Goal: Task Accomplishment & Management: Manage account settings

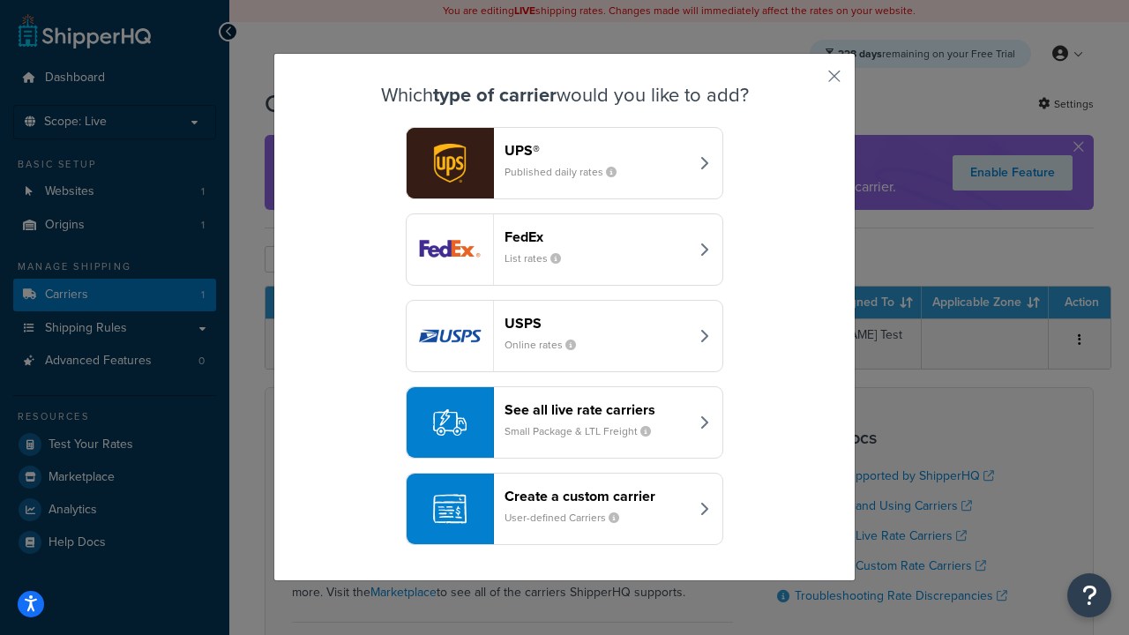
click at [596, 237] on header "FedEx" at bounding box center [596, 236] width 184 height 17
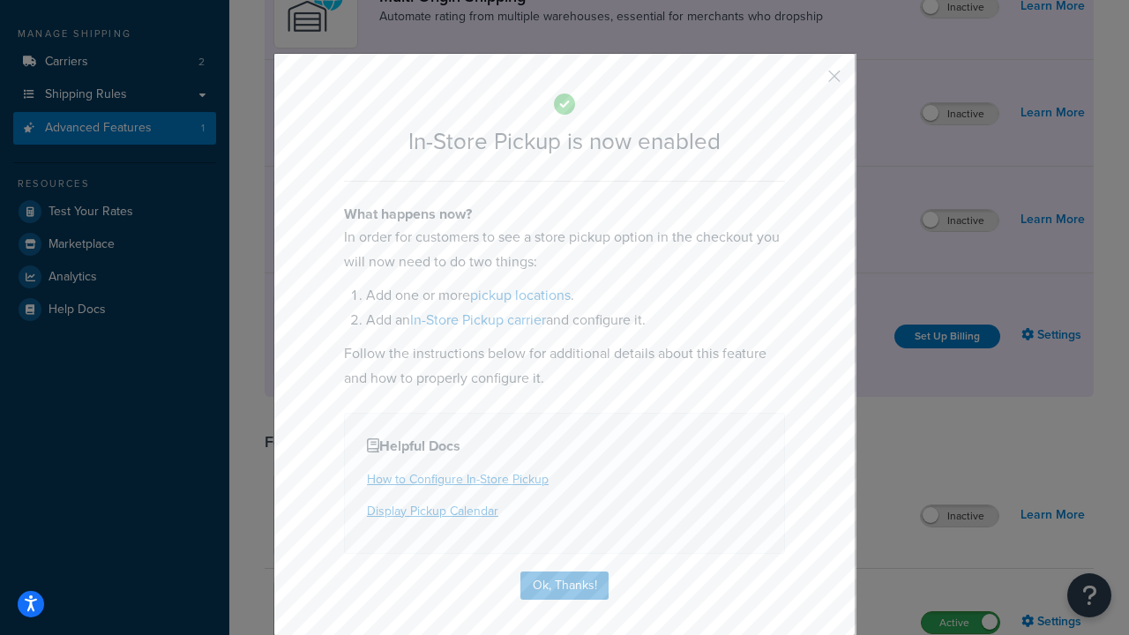
scroll to position [300, 0]
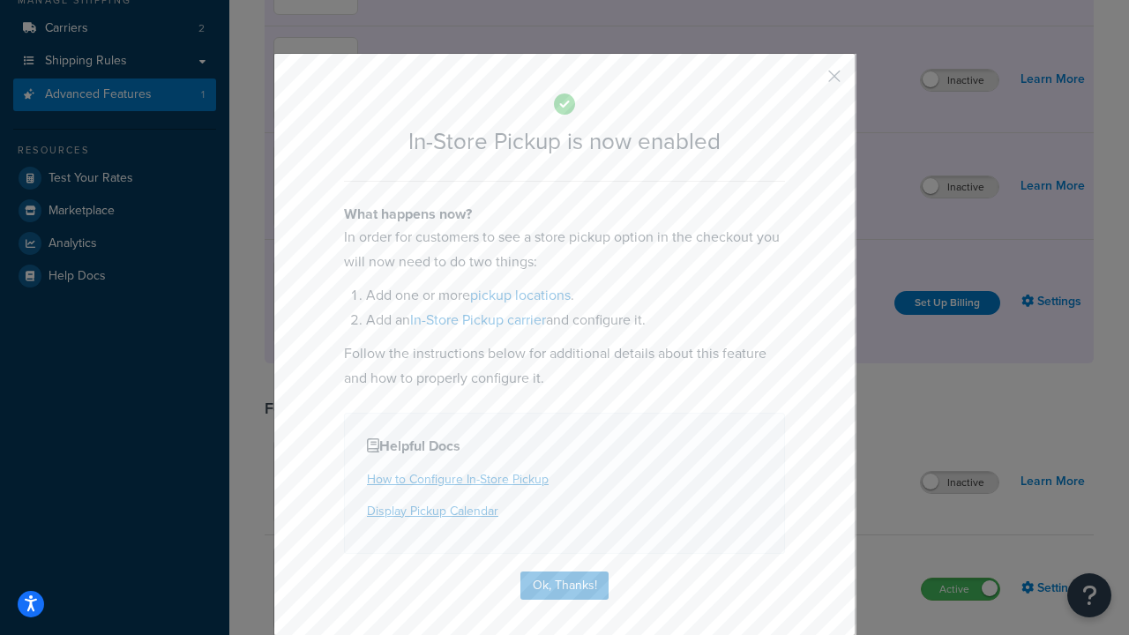
click at [808, 82] on button "button" at bounding box center [808, 82] width 4 height 4
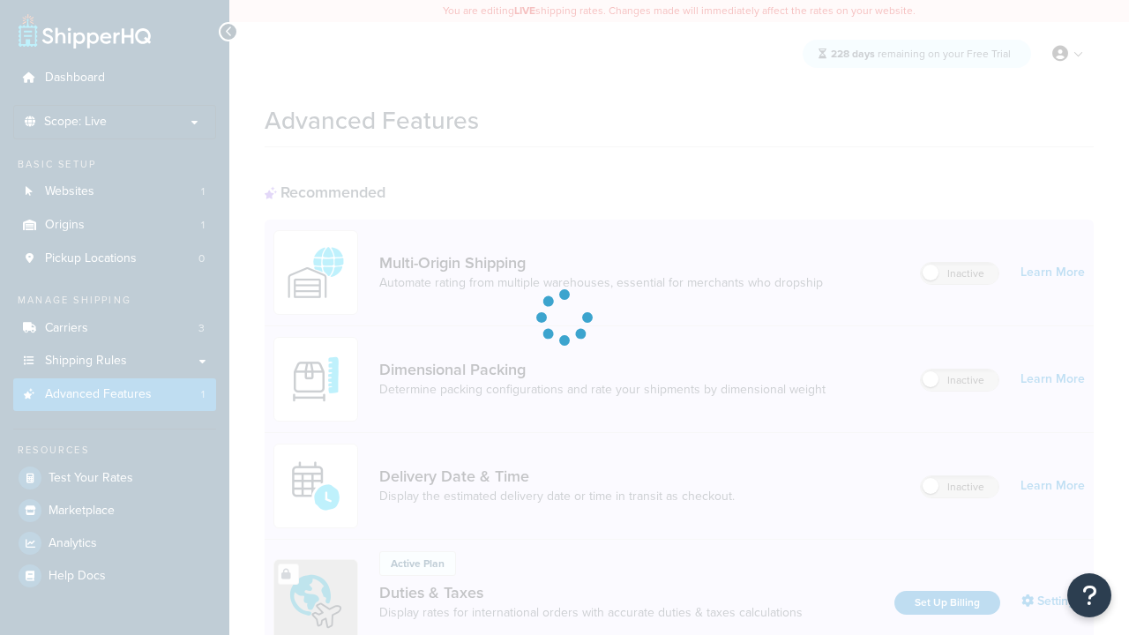
scroll to position [573, 0]
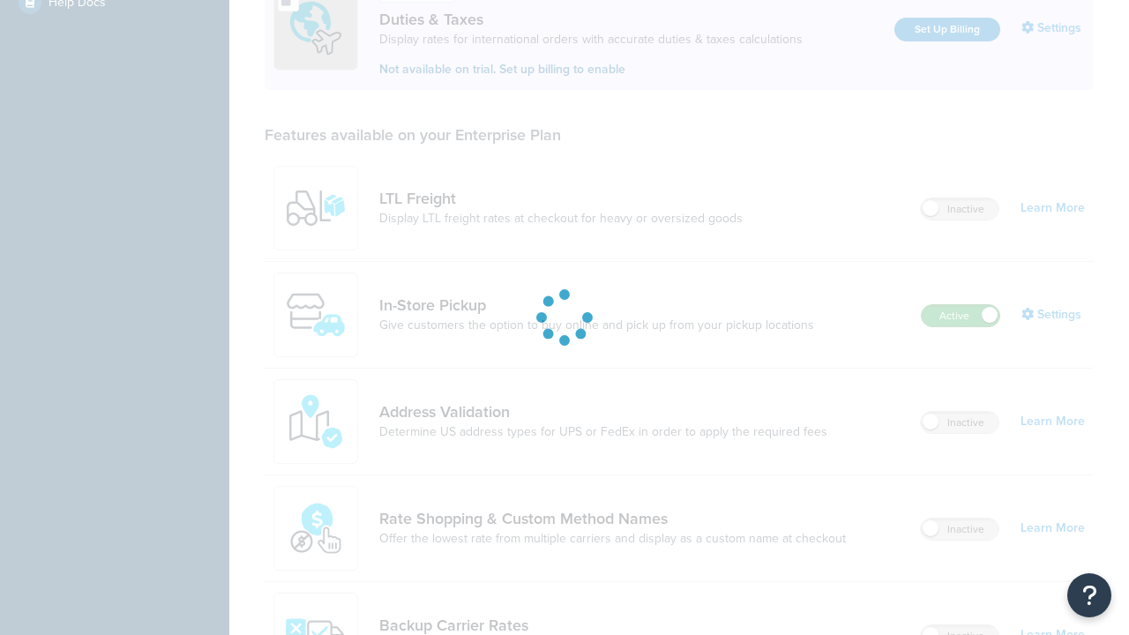
click at [960, 317] on label "Active" at bounding box center [961, 315] width 78 height 21
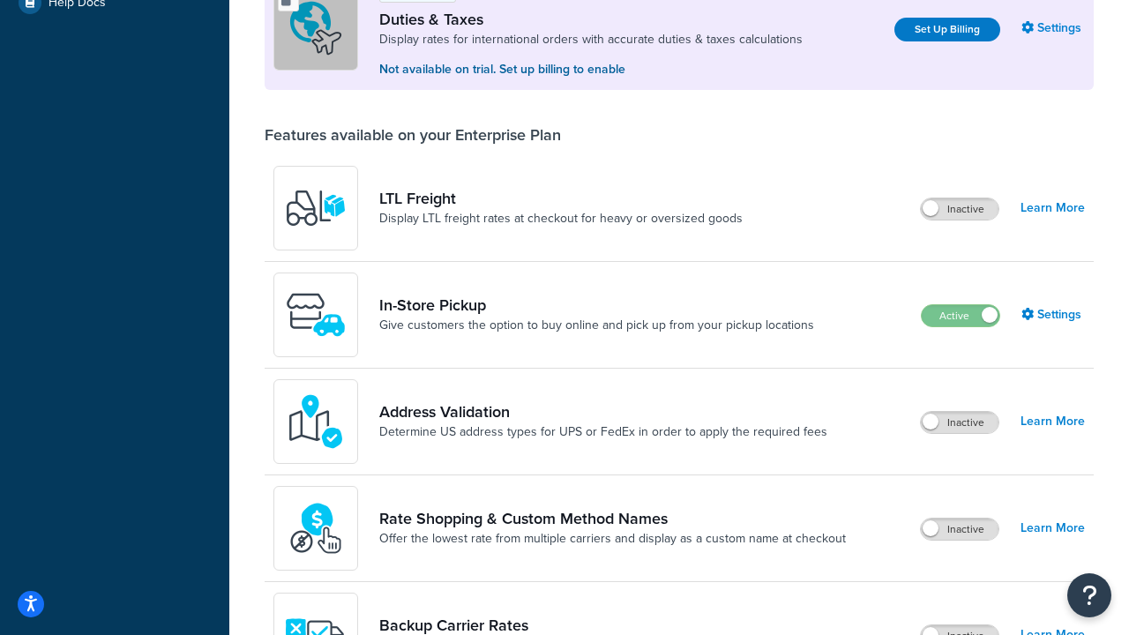
scroll to position [540, 0]
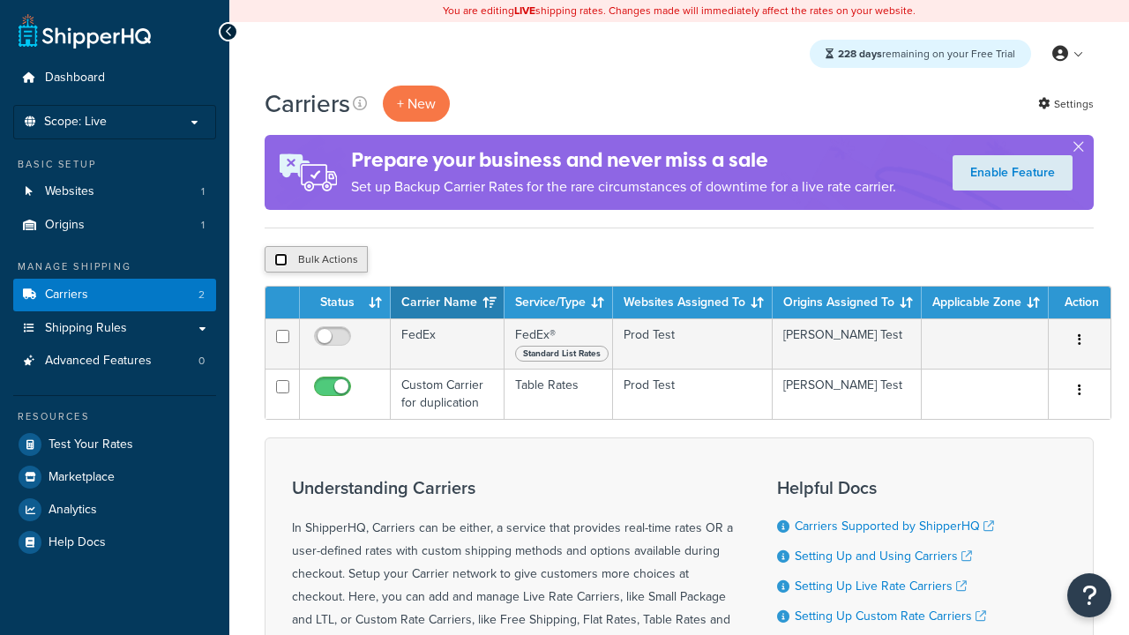
click at [280, 261] on input "checkbox" at bounding box center [280, 259] width 13 height 13
checkbox input "true"
click at [0, 0] on button "Delete" at bounding box center [0, 0] width 0 height 0
